Goal: Task Accomplishment & Management: Use online tool/utility

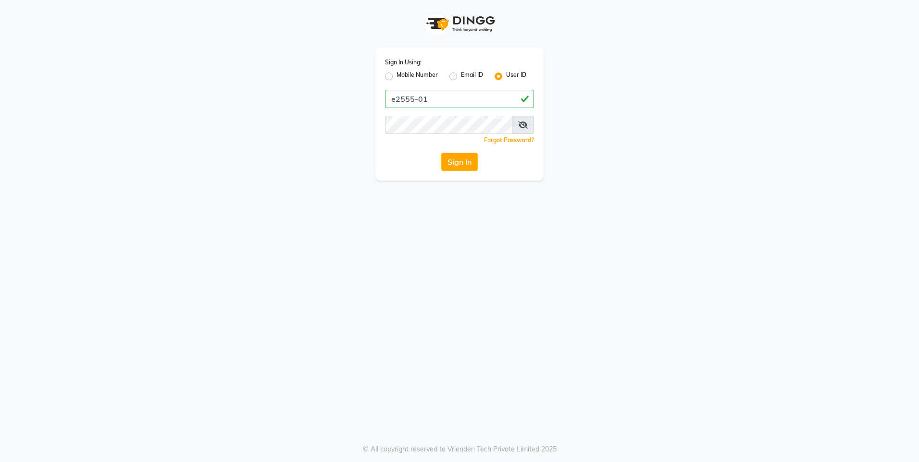
type input "e2555-01"
click at [449, 163] on button "Sign In" at bounding box center [459, 162] width 37 height 18
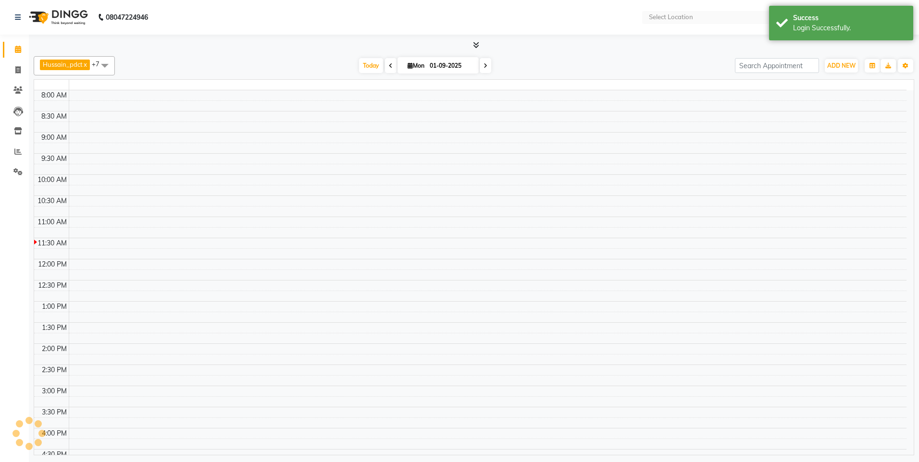
select select "en"
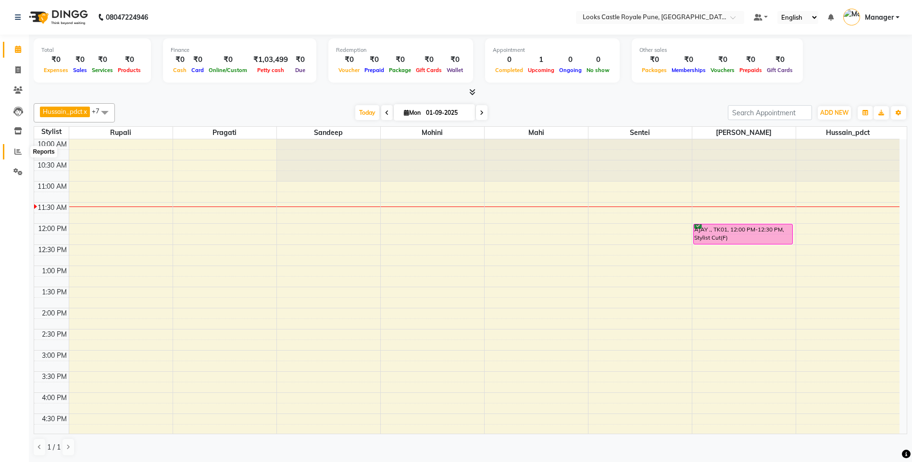
click at [18, 147] on span at bounding box center [18, 152] width 17 height 11
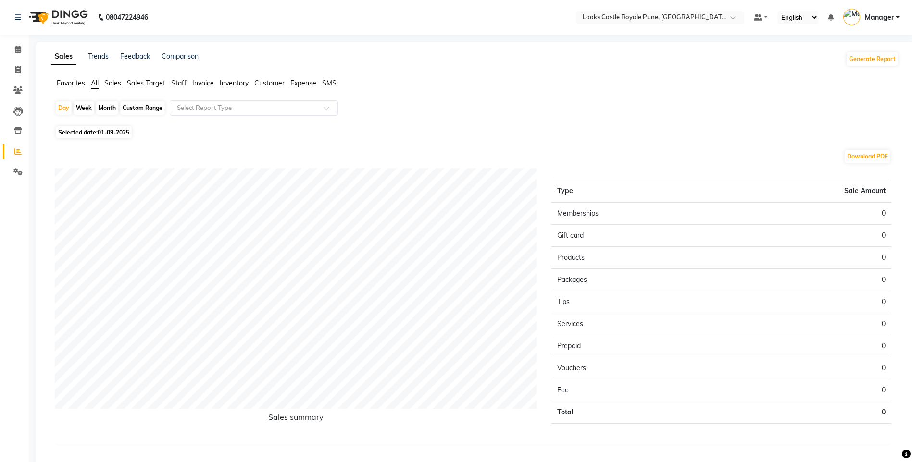
click at [180, 85] on span "Staff" at bounding box center [178, 83] width 15 height 9
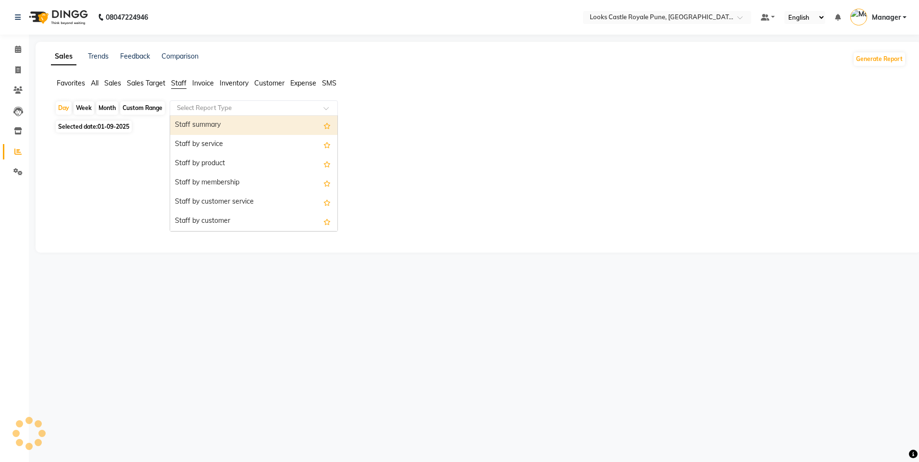
click at [195, 111] on input "text" at bounding box center [244, 108] width 138 height 10
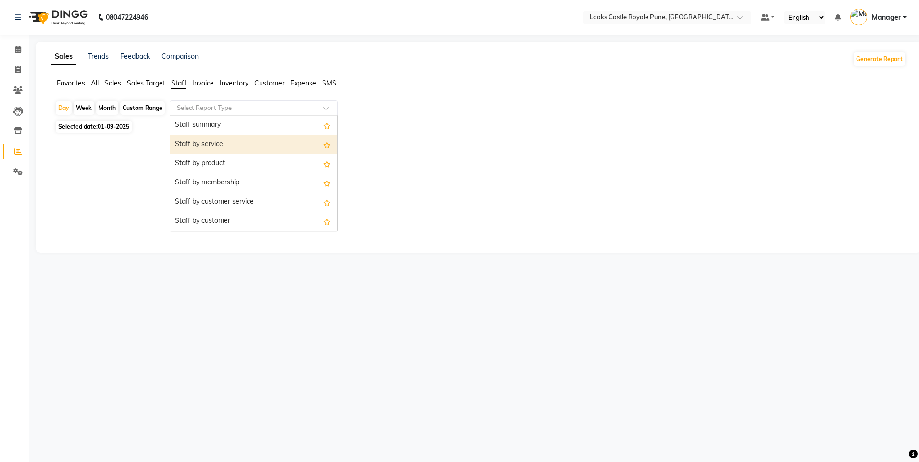
drag, startPoint x: 198, startPoint y: 144, endPoint x: 155, endPoint y: 133, distance: 43.8
click at [198, 144] on div "Staff by service" at bounding box center [253, 144] width 167 height 19
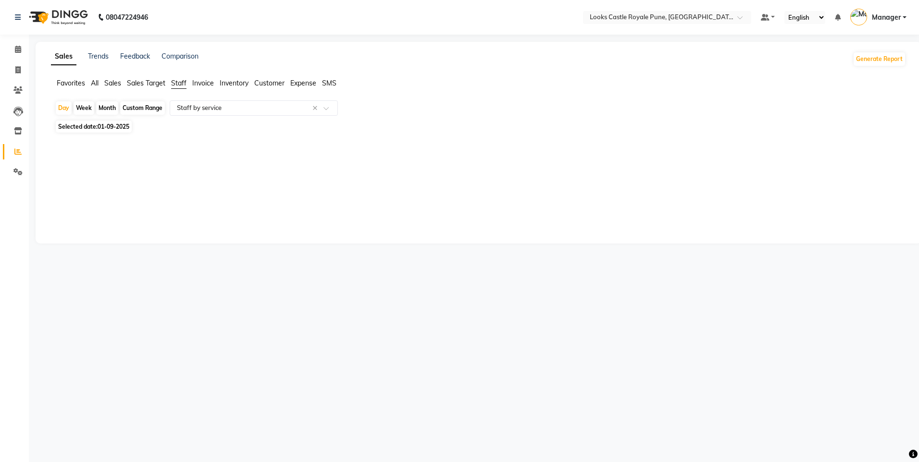
click at [108, 128] on span "01-09-2025" at bounding box center [114, 126] width 32 height 7
select select "9"
select select "2025"
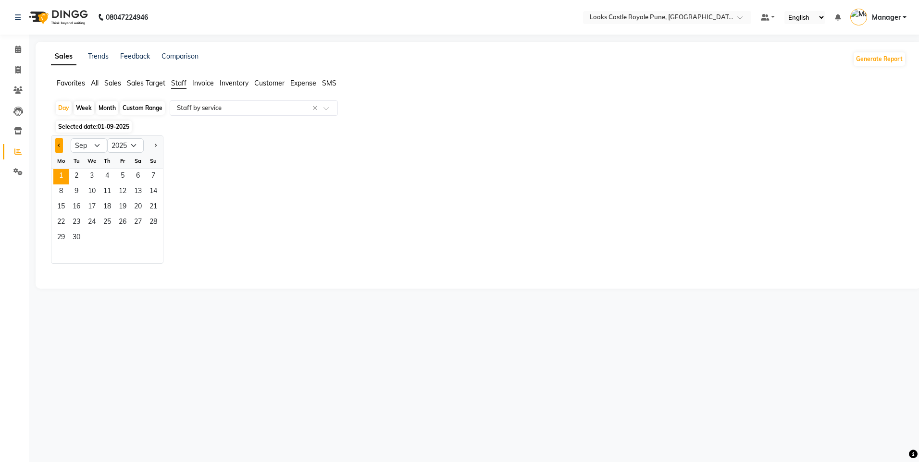
click at [60, 149] on button "Previous month" at bounding box center [59, 145] width 8 height 15
select select "8"
click at [149, 240] on span "31" at bounding box center [153, 238] width 15 height 15
select select "full_report"
select select "csv"
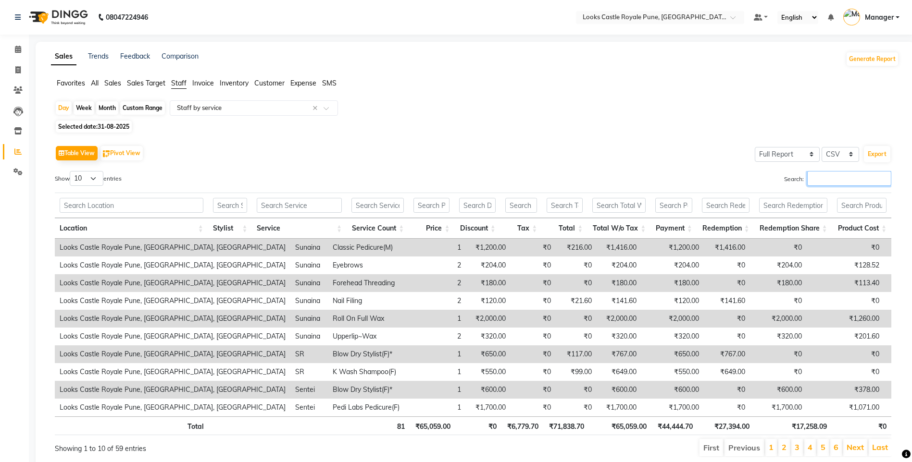
click at [858, 182] on input "Search:" at bounding box center [849, 178] width 84 height 15
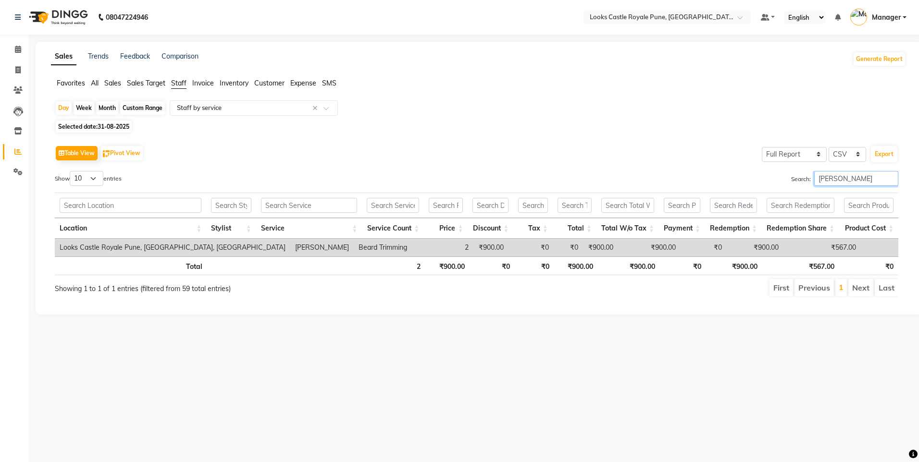
drag, startPoint x: 843, startPoint y: 171, endPoint x: 783, endPoint y: 181, distance: 61.4
click at [783, 181] on div "Search: [PERSON_NAME]" at bounding box center [691, 180] width 415 height 19
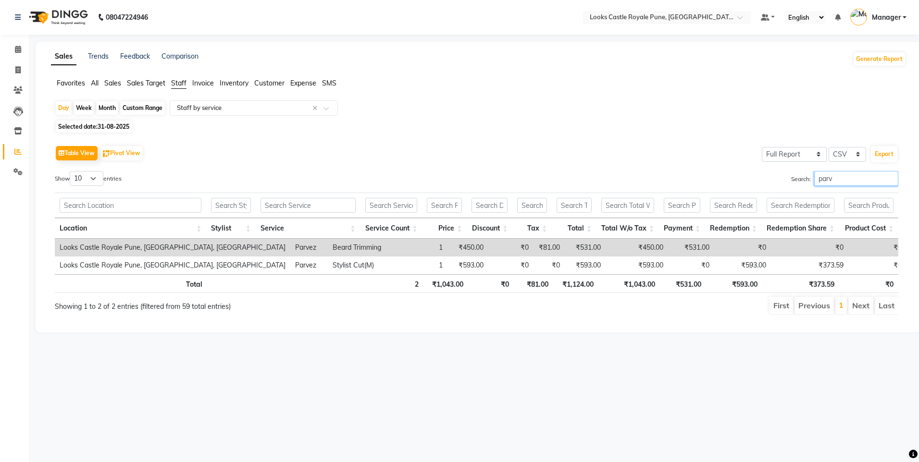
drag, startPoint x: 840, startPoint y: 184, endPoint x: 774, endPoint y: 188, distance: 66.0
click at [774, 188] on div "Search: parv" at bounding box center [691, 180] width 415 height 19
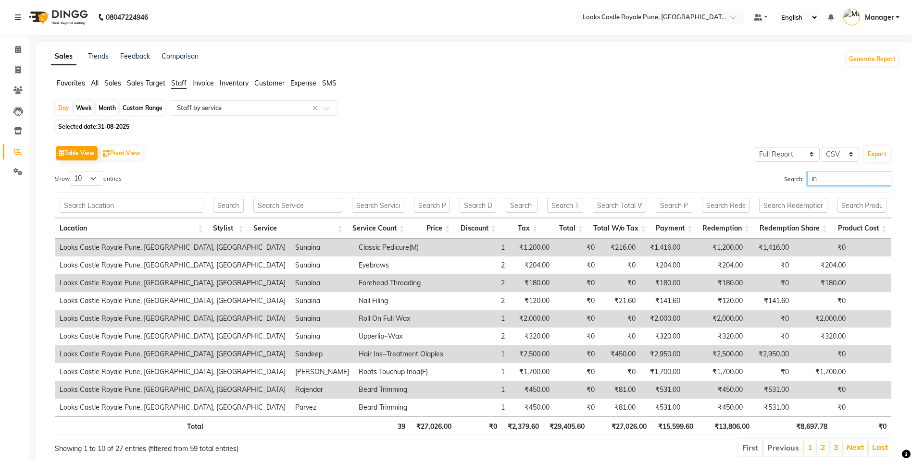
type input "i"
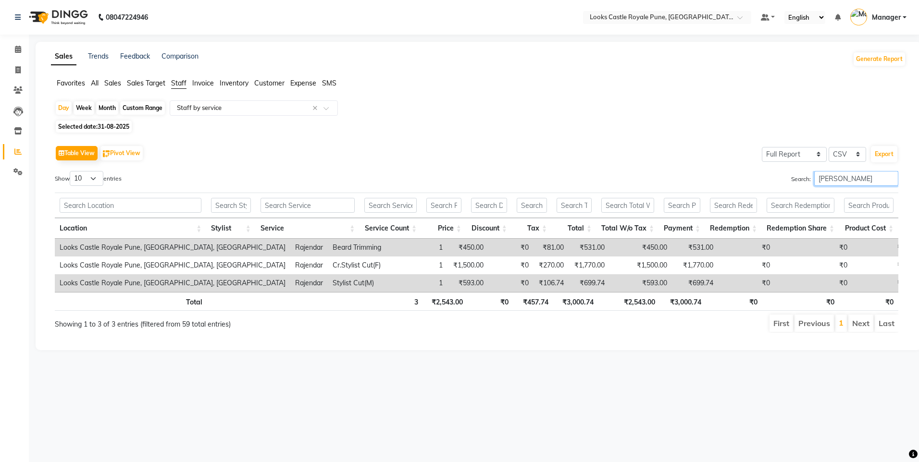
click at [820, 176] on input "[PERSON_NAME]" at bounding box center [856, 178] width 84 height 15
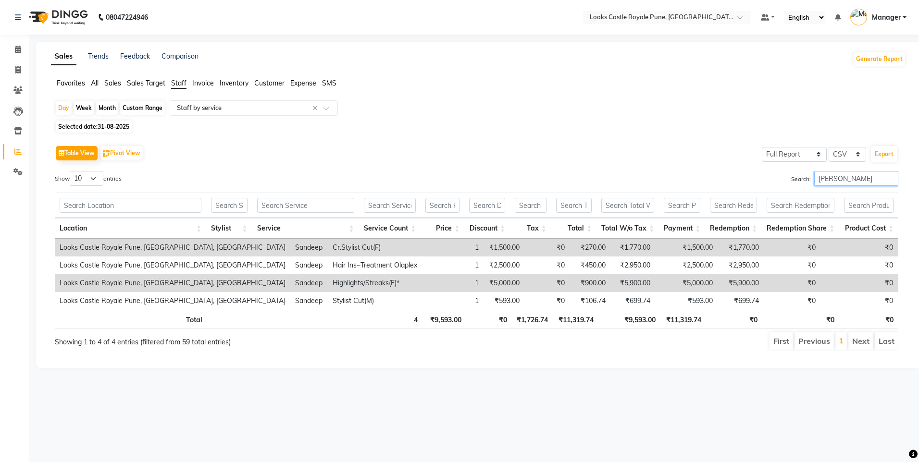
drag, startPoint x: 860, startPoint y: 180, endPoint x: 687, endPoint y: 191, distance: 173.4
click at [687, 191] on div "Show 10 25 50 100 entries Search: [PERSON_NAME] Location Stylist Service Servic…" at bounding box center [477, 261] width 844 height 180
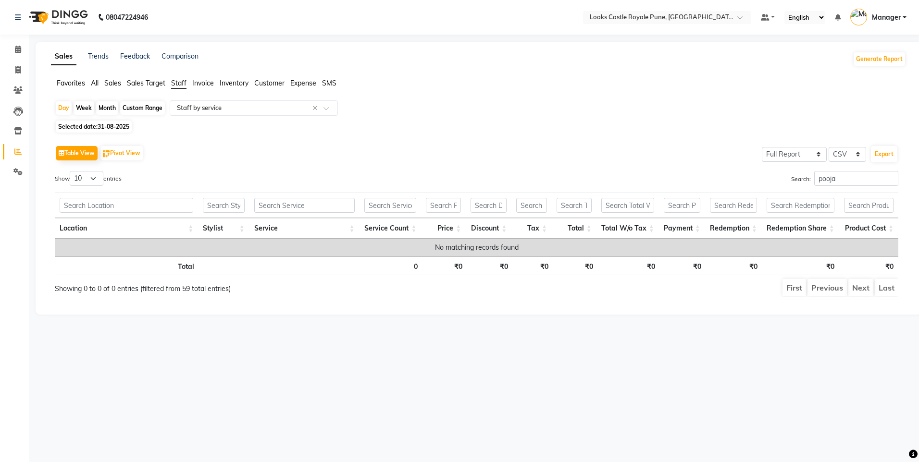
drag, startPoint x: 853, startPoint y: 168, endPoint x: 782, endPoint y: 176, distance: 72.1
click at [782, 176] on div "Table View Pivot View Select Full Report Filtered Report Select CSV PDF Export …" at bounding box center [477, 220] width 844 height 154
click at [782, 176] on div "Search: pooja" at bounding box center [691, 180] width 415 height 19
click at [839, 174] on input "pooja" at bounding box center [856, 178] width 84 height 15
click at [804, 178] on label "Search: pooja" at bounding box center [844, 178] width 107 height 15
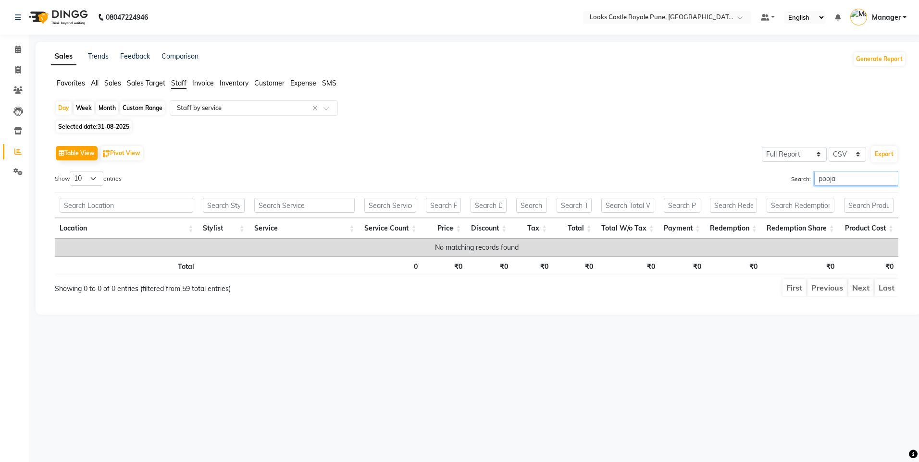
click at [814, 178] on input "pooja" at bounding box center [856, 178] width 84 height 15
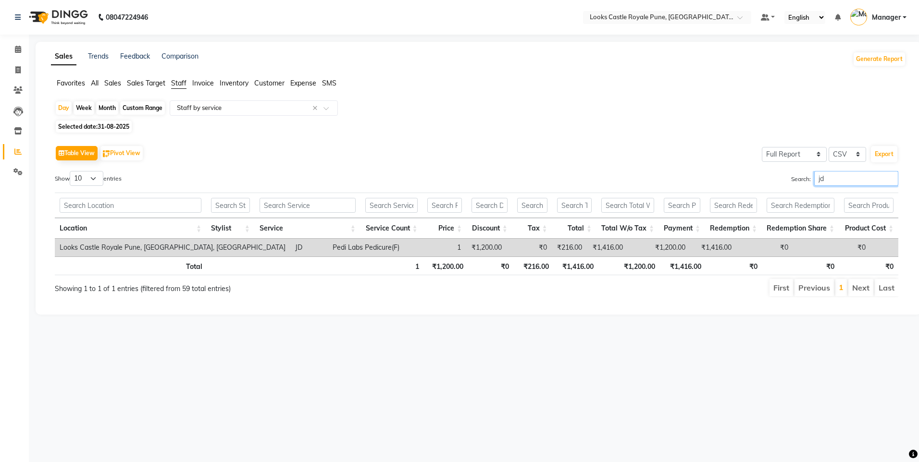
type input "jd"
